Goal: Check status: Check status

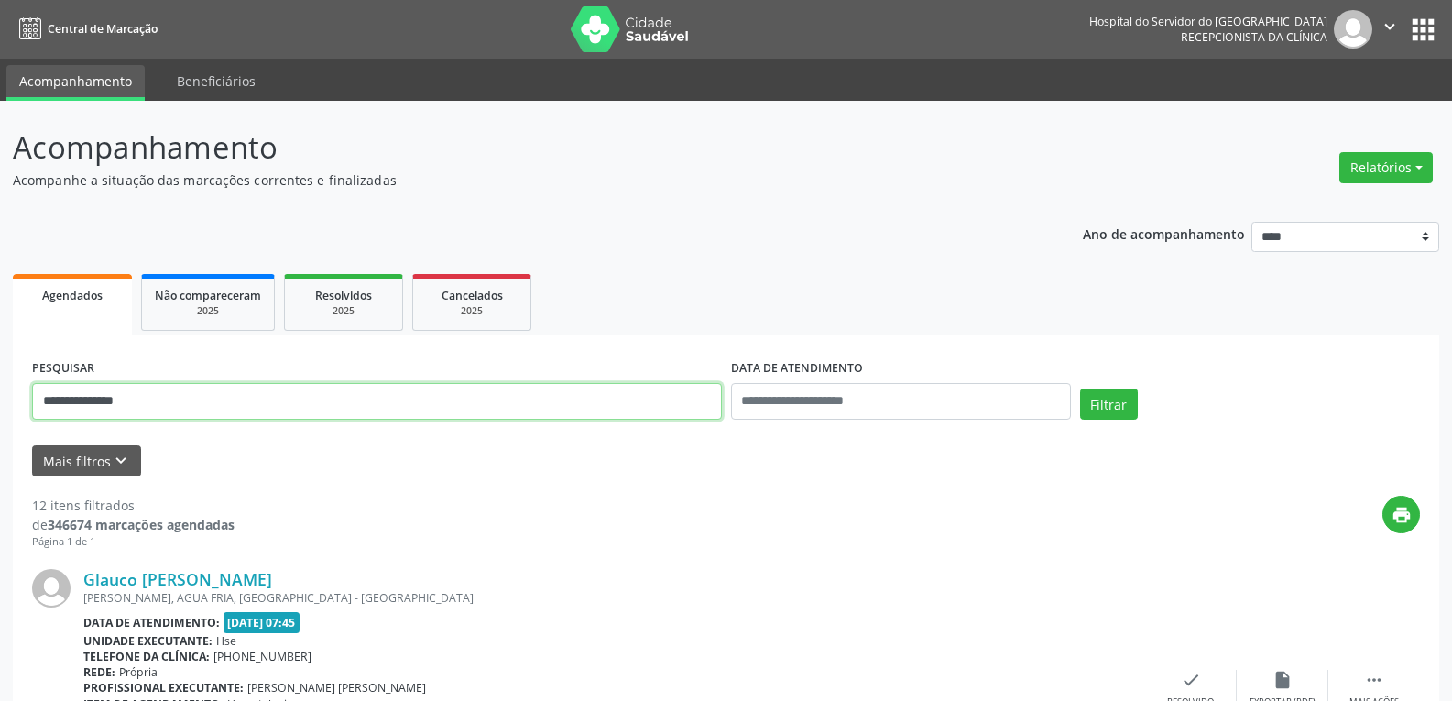
drag, startPoint x: 194, startPoint y: 396, endPoint x: 0, endPoint y: 391, distance: 194.2
type input "**********"
click at [1080, 388] on button "Filtrar" at bounding box center [1109, 403] width 58 height 31
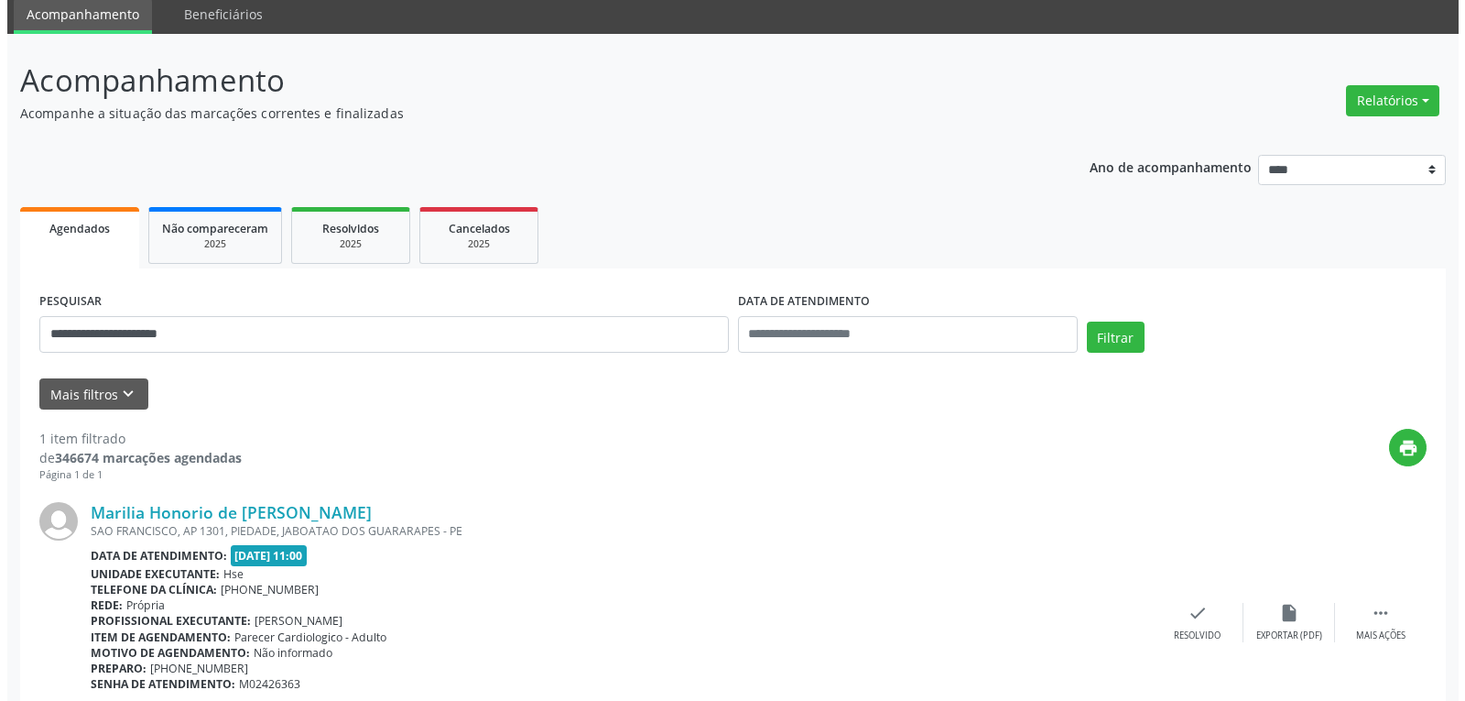
scroll to position [160, 0]
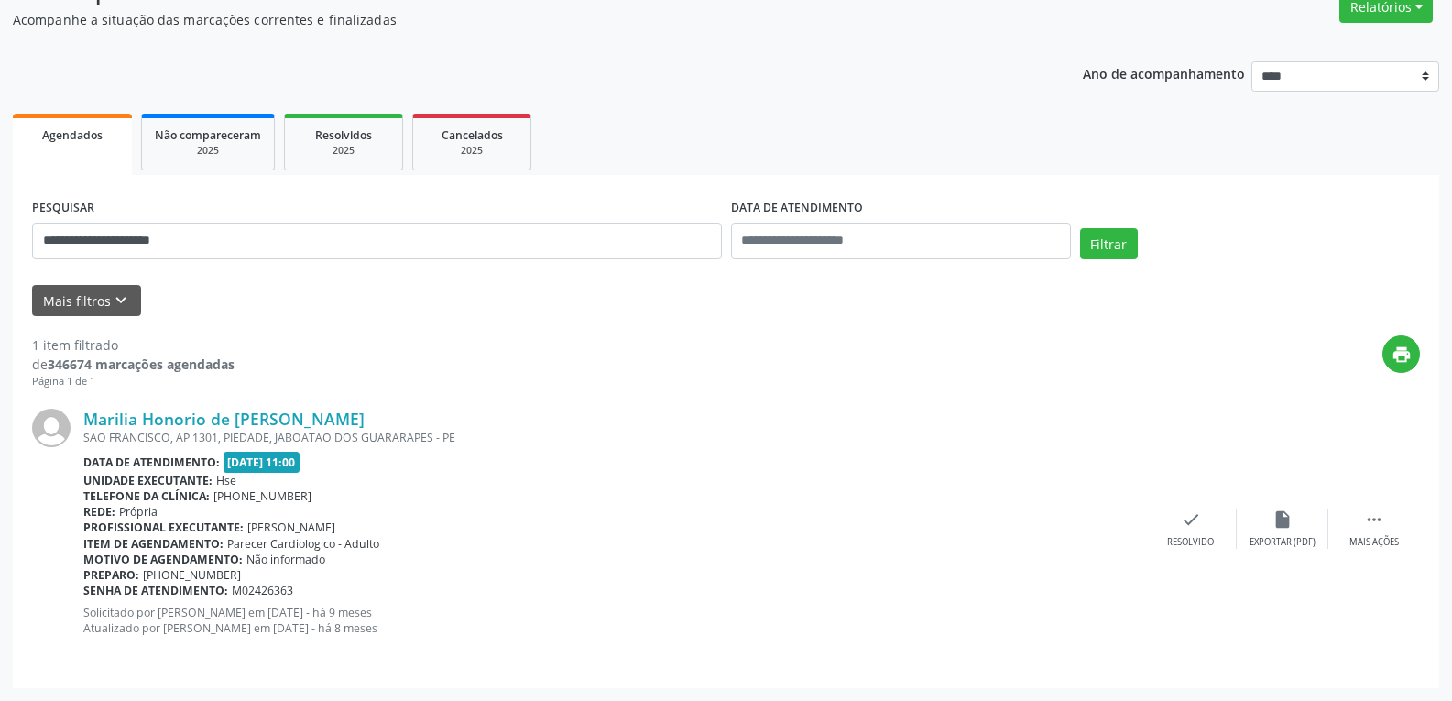
click at [234, 408] on div "Marilia Honorio de [PERSON_NAME] [GEOGRAPHIC_DATA], AP 1301, PIEDADE, JABOATAO …" at bounding box center [725, 528] width 1387 height 278
click at [235, 419] on link "Marilia Honorio de [PERSON_NAME]" at bounding box center [223, 418] width 281 height 20
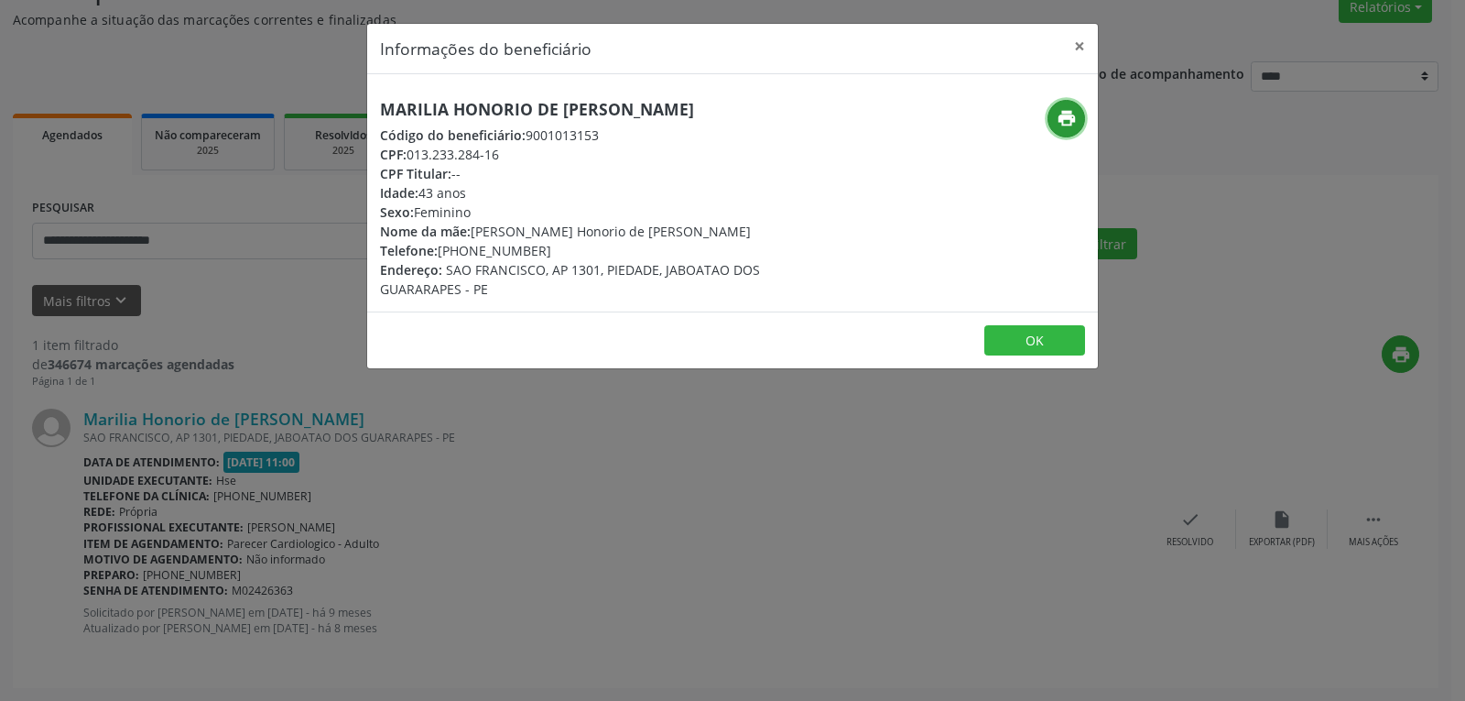
click at [1069, 116] on icon "print" at bounding box center [1067, 118] width 20 height 20
drag, startPoint x: 410, startPoint y: 150, endPoint x: 508, endPoint y: 158, distance: 98.3
click at [508, 158] on div "CPF: 013.233.284-16" at bounding box center [611, 154] width 462 height 19
copy div "013.233.284-16"
drag, startPoint x: 466, startPoint y: 250, endPoint x: 575, endPoint y: 240, distance: 109.4
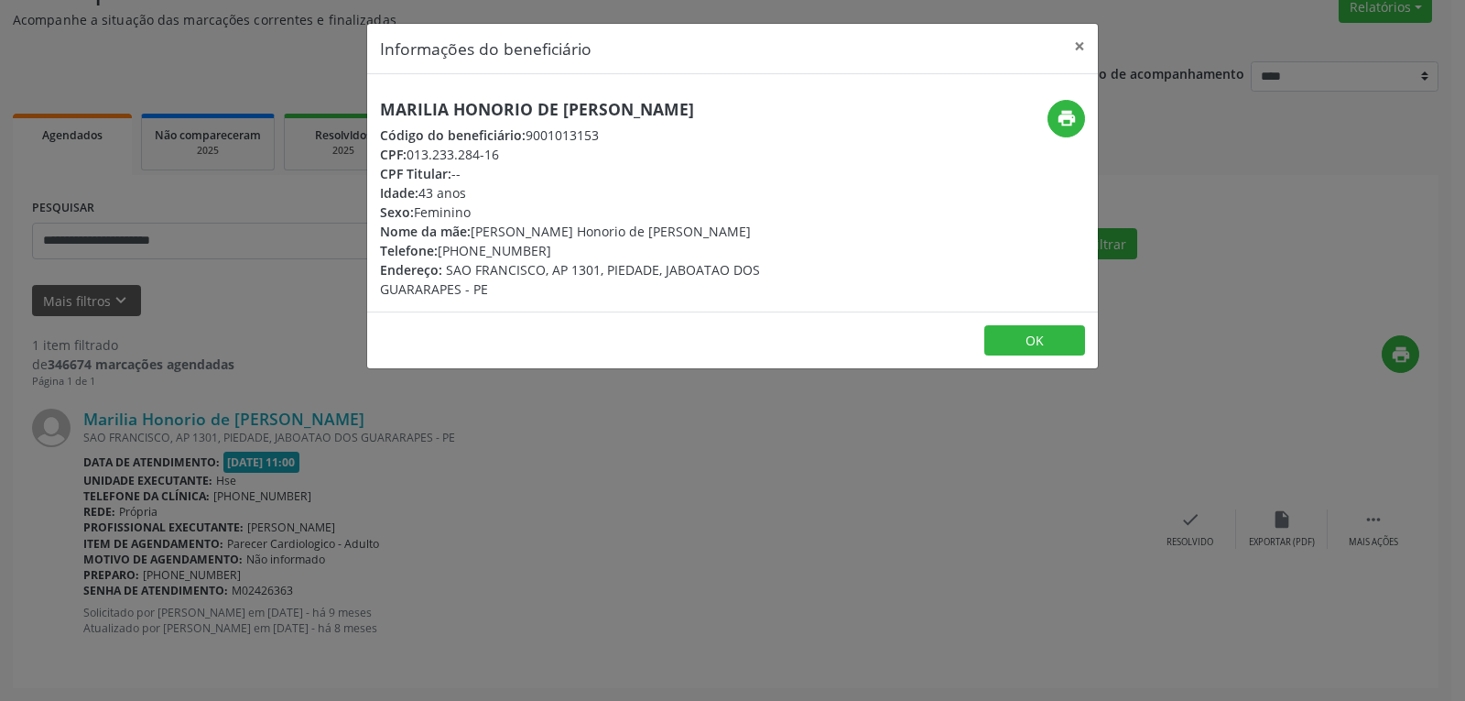
click at [575, 241] on div "Telefone: [PHONE_NUMBER]" at bounding box center [611, 250] width 462 height 19
copy div "99993-6363"
